Goal: Task Accomplishment & Management: Complete application form

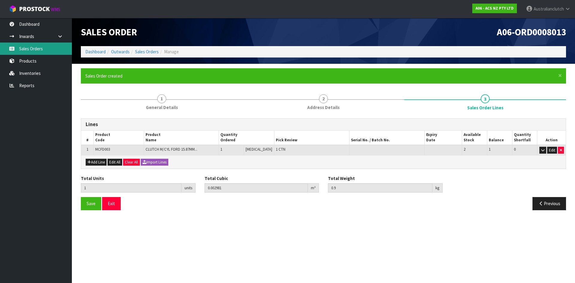
click at [28, 52] on link "Sales Orders" at bounding box center [36, 49] width 72 height 12
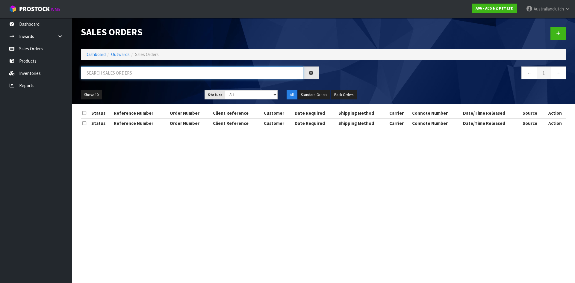
click at [155, 69] on input "text" at bounding box center [192, 72] width 223 height 13
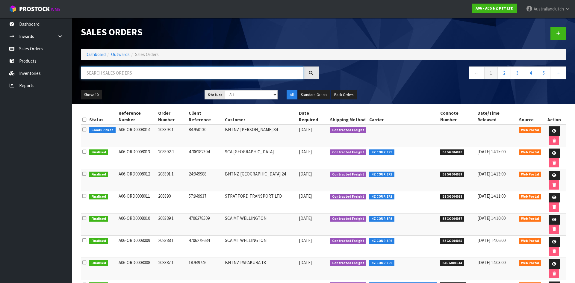
paste input "4706273811"
type input "4706273811"
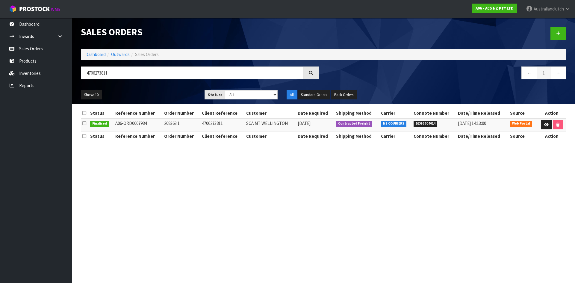
click at [423, 122] on span "BZGG004014" at bounding box center [426, 124] width 24 height 6
copy span "BZGG004014"
click at [550, 32] on link at bounding box center [558, 33] width 16 height 13
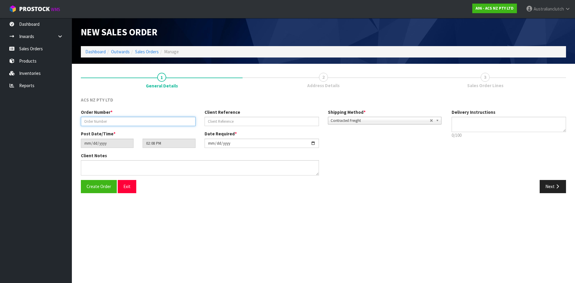
click at [165, 125] on input "text" at bounding box center [138, 121] width 115 height 9
type input "208395-1"
type input "4706285677"
click at [480, 131] on textarea at bounding box center [509, 124] width 115 height 15
type textarea "NZC PLEASE"
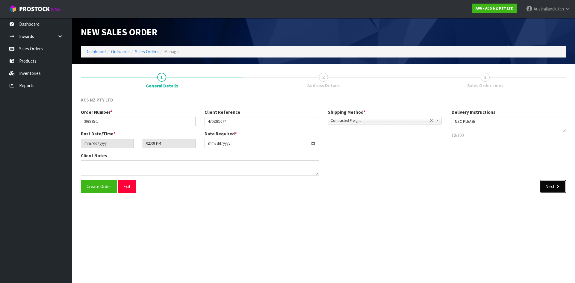
click at [553, 189] on button "Next" at bounding box center [553, 186] width 26 height 13
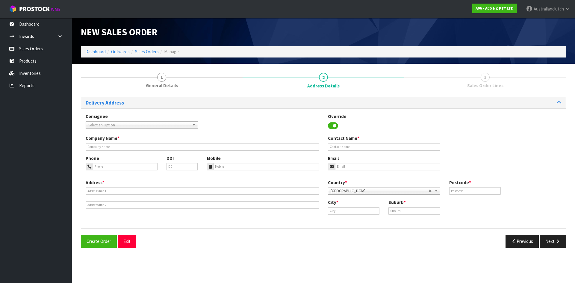
click at [149, 122] on span "Select an Option" at bounding box center [139, 125] width 102 height 7
type input "7017"
click at [134, 143] on li "7017 - SCA PARAPARAUMU" at bounding box center [141, 141] width 109 height 7
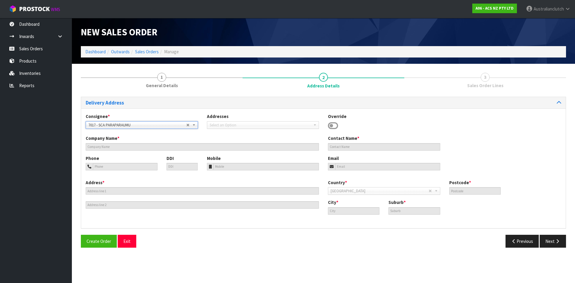
type input "SCA PARAPARAUMU"
type input "04 298 1523"
type input "[EMAIL_ADDRESS][DOMAIN_NAME]"
type input "[STREET_ADDRESS]"
type input "5032"
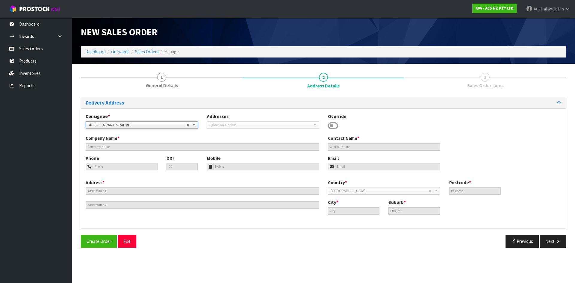
type input "Paraparaumu"
type input "PARAPARAUMU"
drag, startPoint x: 547, startPoint y: 241, endPoint x: 383, endPoint y: 196, distance: 169.9
click at [547, 241] on button "Next" at bounding box center [553, 241] width 26 height 13
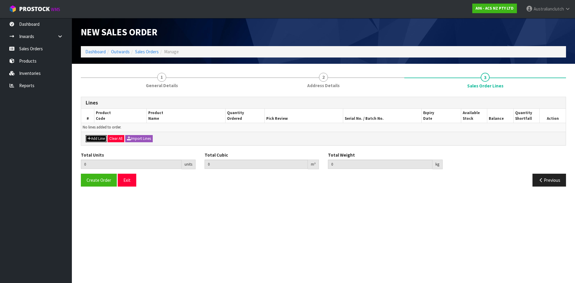
click at [98, 139] on button "Add Line" at bounding box center [96, 138] width 21 height 7
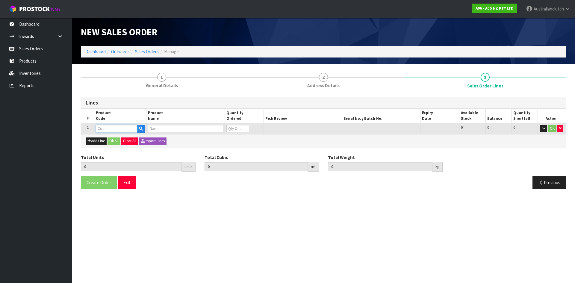
click at [103, 128] on input "text" at bounding box center [117, 128] width 42 height 7
type input "MCFD003"
type input "0.000000"
type input "0.000"
type input "CLUTCH M/CYL FORD 15.87MM (5/8")"
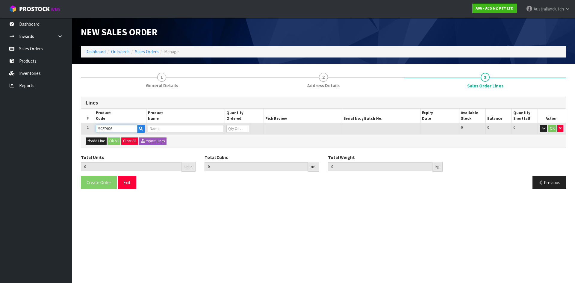
type input "0"
type input "MCFD003"
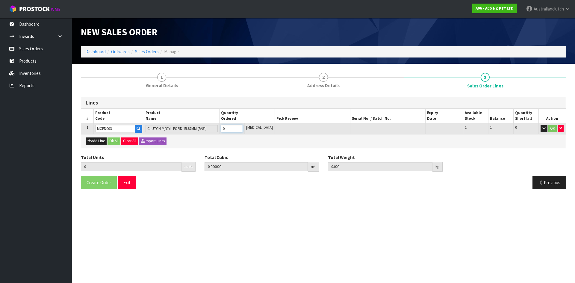
type input "1"
type input "0.002981"
type input "0.9"
type input "1"
click at [243, 127] on input "1" at bounding box center [232, 128] width 22 height 7
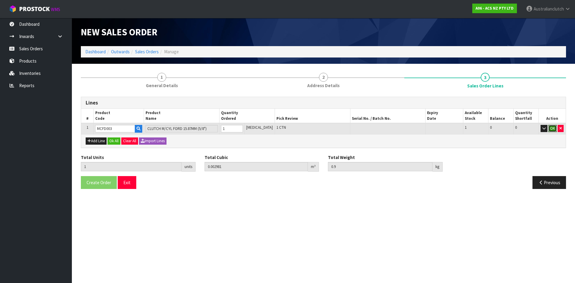
drag, startPoint x: 554, startPoint y: 126, endPoint x: 300, endPoint y: 177, distance: 259.5
click at [554, 126] on button "OK" at bounding box center [552, 128] width 8 height 7
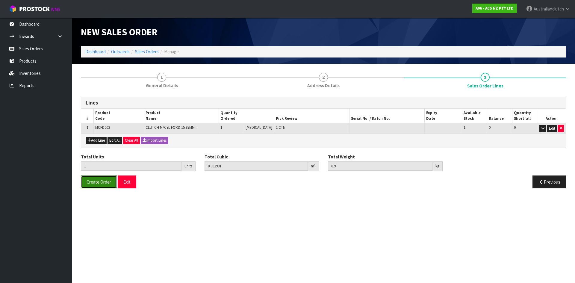
click at [90, 178] on button "Create Order" at bounding box center [99, 181] width 36 height 13
